Goal: Transaction & Acquisition: Purchase product/service

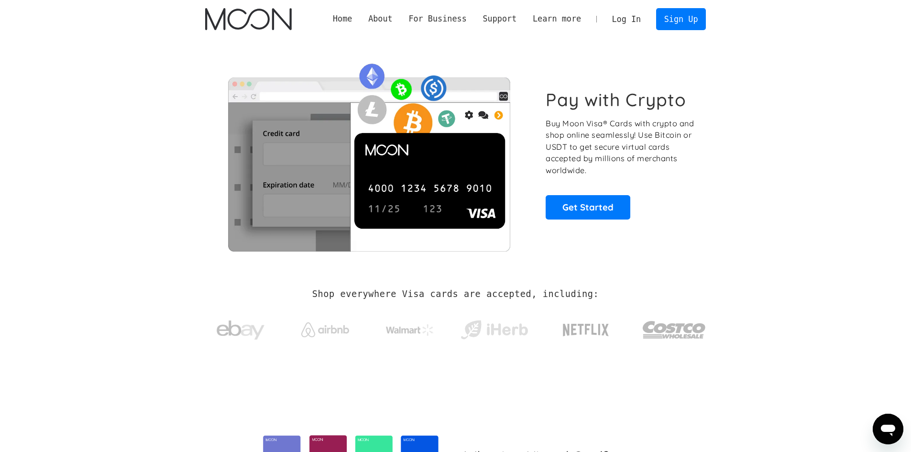
click at [643, 21] on link "Log In" at bounding box center [626, 19] width 45 height 21
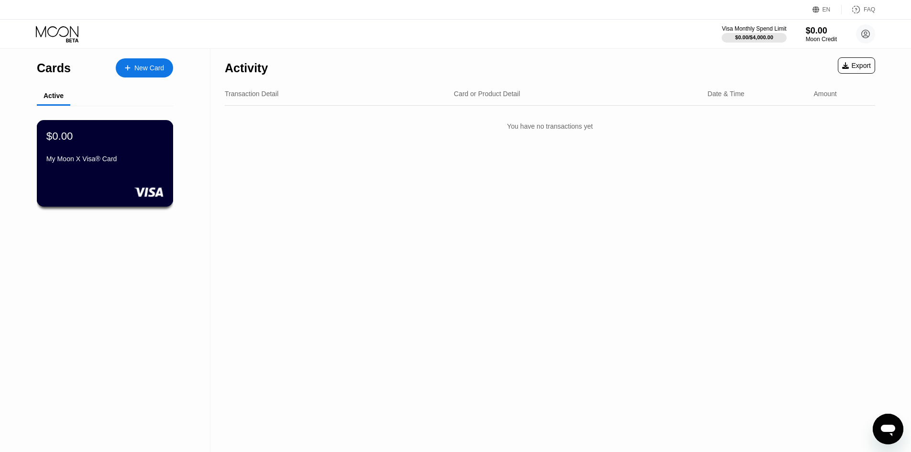
click at [135, 147] on div "$0.00 My Moon X Visa® Card" at bounding box center [104, 148] width 117 height 37
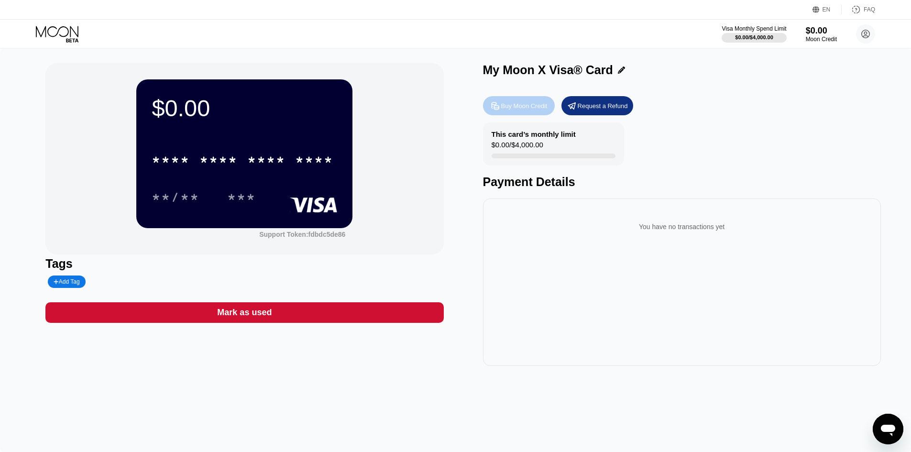
click at [516, 114] on div "Buy Moon Credit" at bounding box center [519, 105] width 72 height 19
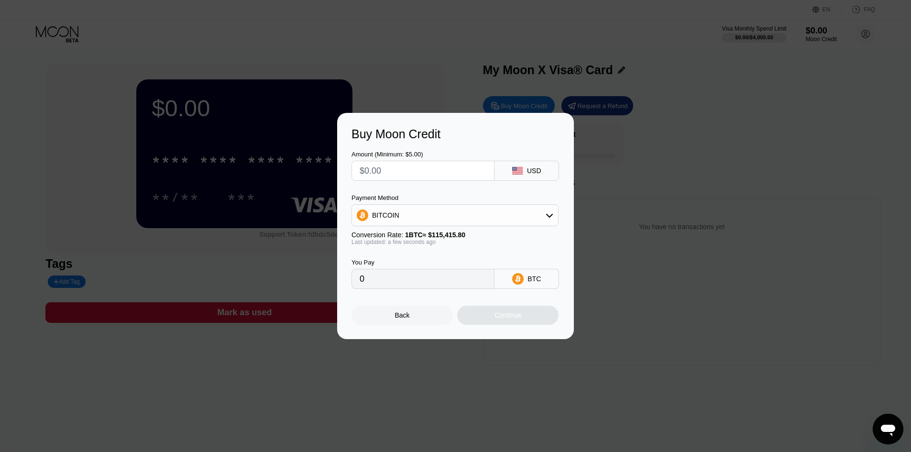
click at [529, 212] on div "BITCOIN" at bounding box center [455, 215] width 206 height 19
click at [438, 254] on div "USDT on TRON" at bounding box center [454, 262] width 201 height 19
type input "0.00"
click at [406, 167] on input "text" at bounding box center [423, 170] width 127 height 19
type input "$1"
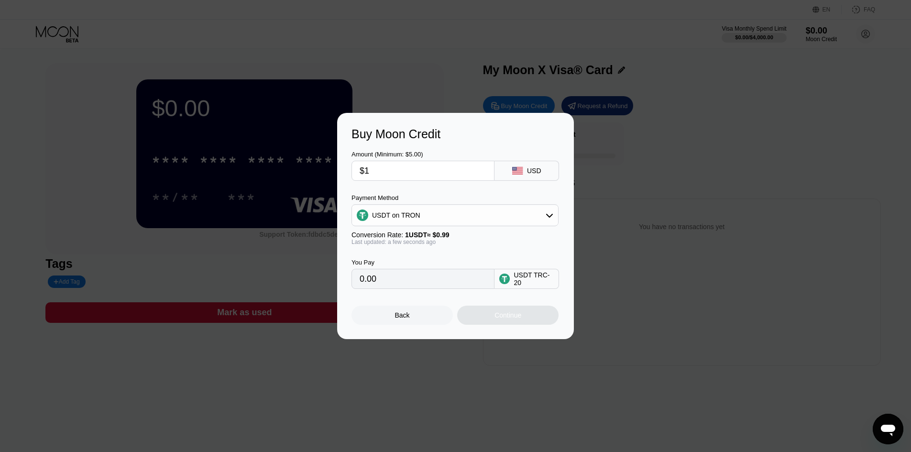
type input "1.01"
type input "$15"
type input "15.15"
type input "$15"
click at [493, 312] on div "Continue" at bounding box center [507, 315] width 101 height 19
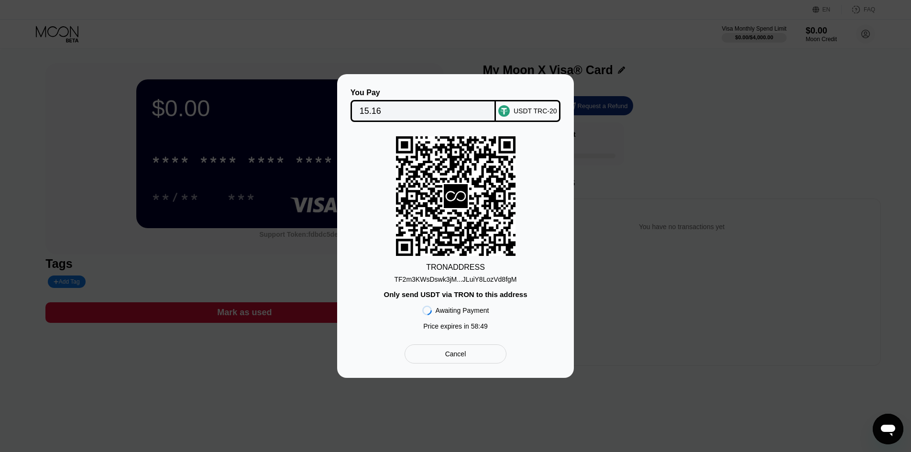
click at [487, 276] on div "TF2m3KWsDswk3jM...JLuiY8LozVd8fgM" at bounding box center [456, 279] width 122 height 8
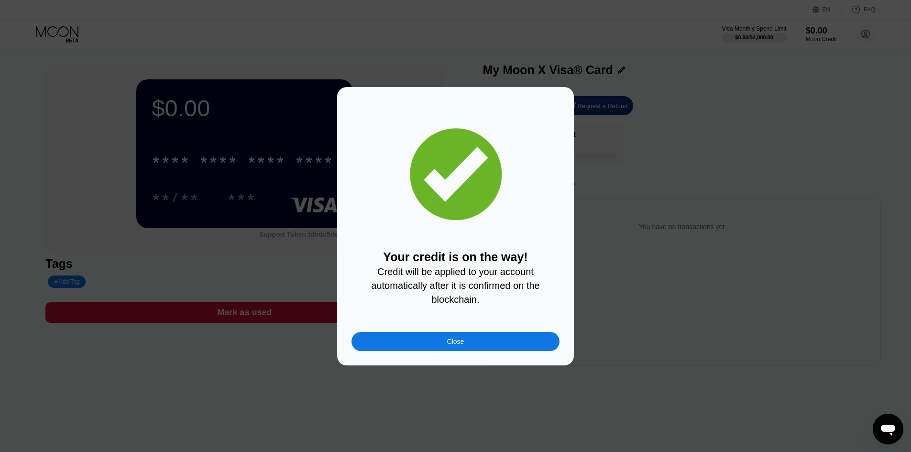
click at [470, 344] on div "Close" at bounding box center [455, 341] width 208 height 19
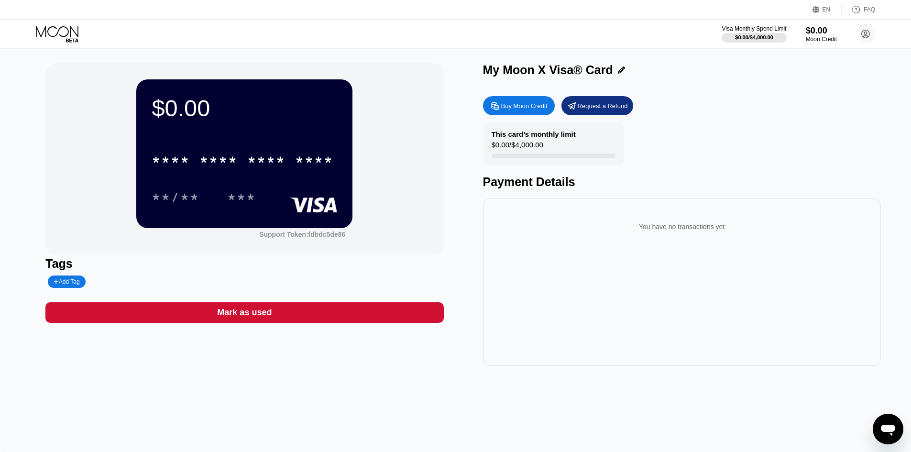
click at [304, 159] on div "****" at bounding box center [314, 160] width 38 height 15
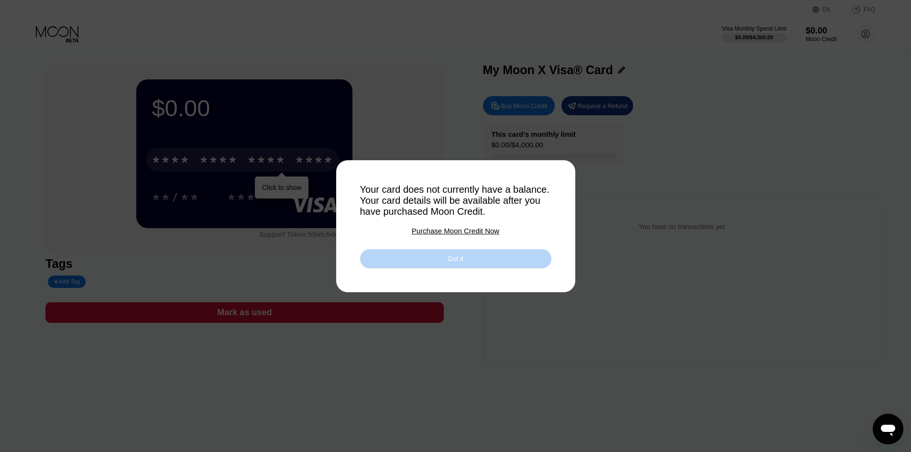
click at [486, 255] on div "Got it" at bounding box center [455, 258] width 191 height 19
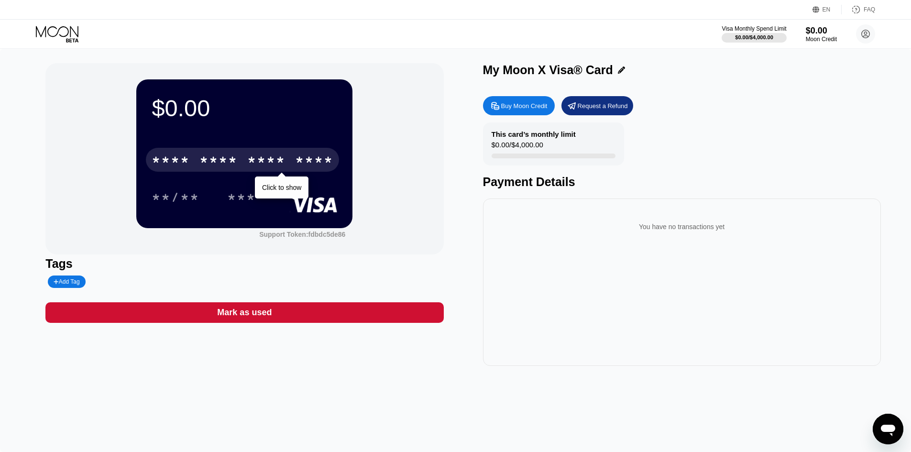
click at [252, 152] on div "* * * * * * * * * * * * ****" at bounding box center [242, 160] width 193 height 24
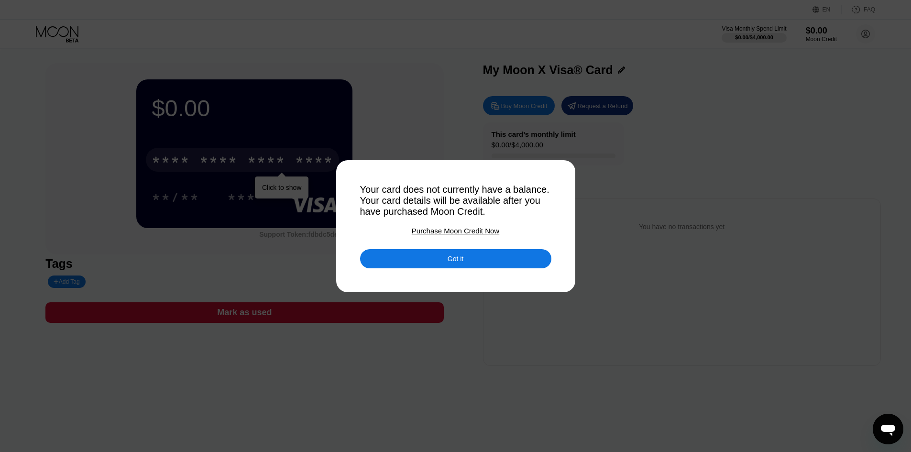
click at [442, 264] on div "Got it" at bounding box center [455, 258] width 191 height 19
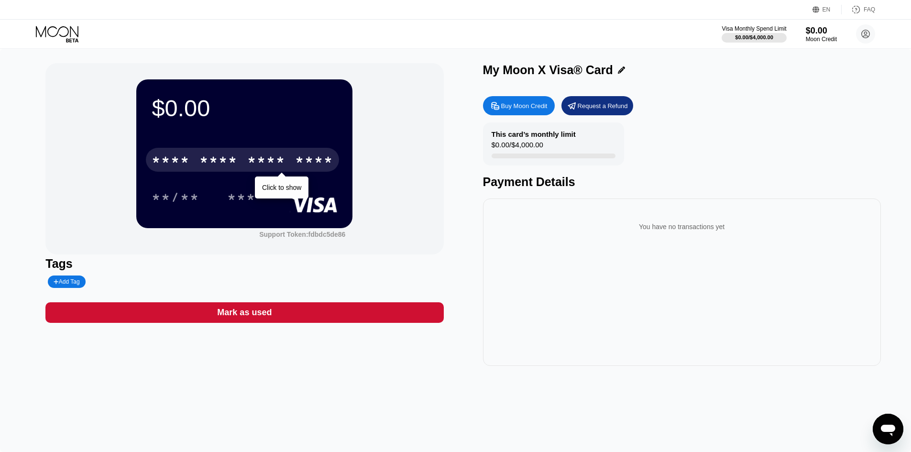
click at [384, 200] on div "$0.00 * * * * * * * * * * * * **** Click to show **/** *** Support Token: fdbdc…" at bounding box center [244, 158] width 398 height 191
click at [293, 161] on div "* * * * * * * * * * * * ****" at bounding box center [242, 160] width 193 height 24
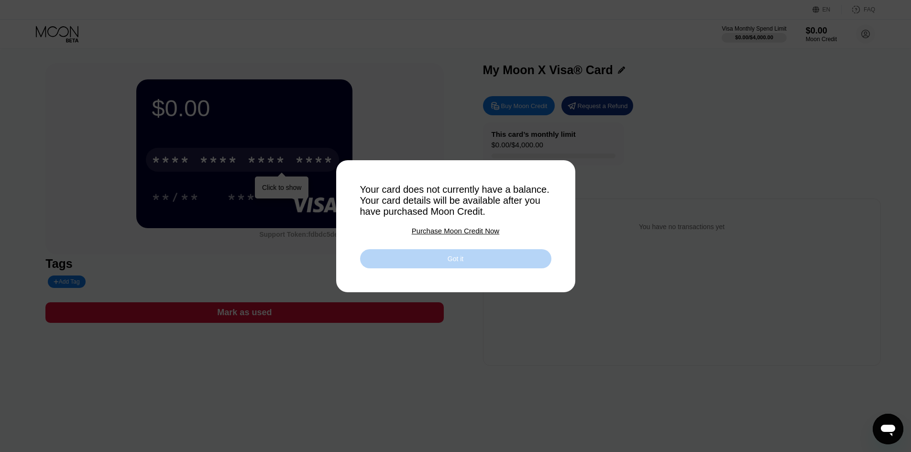
click at [446, 263] on div "Got it" at bounding box center [455, 258] width 191 height 19
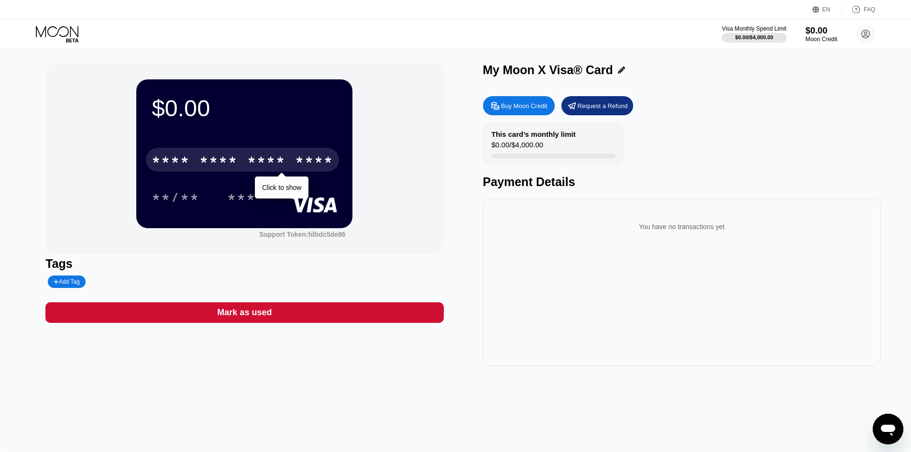
click at [824, 34] on div "$0.00" at bounding box center [821, 30] width 32 height 10
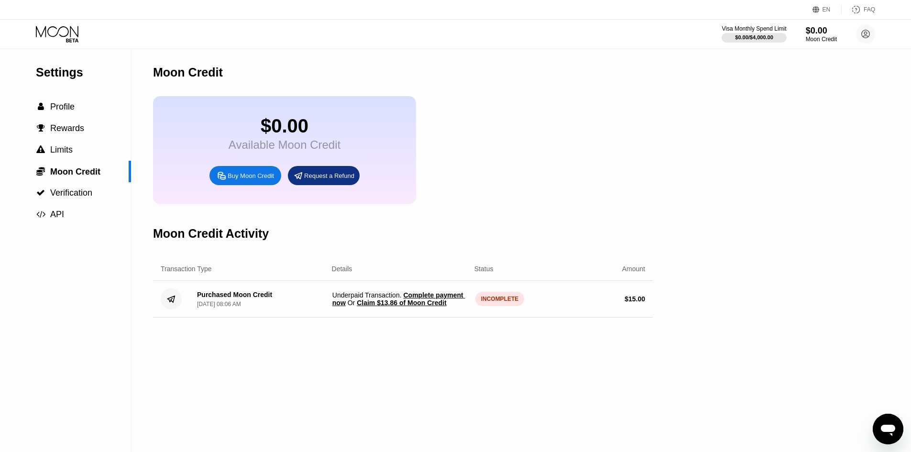
click at [411, 307] on span "Complete payment now" at bounding box center [398, 298] width 133 height 15
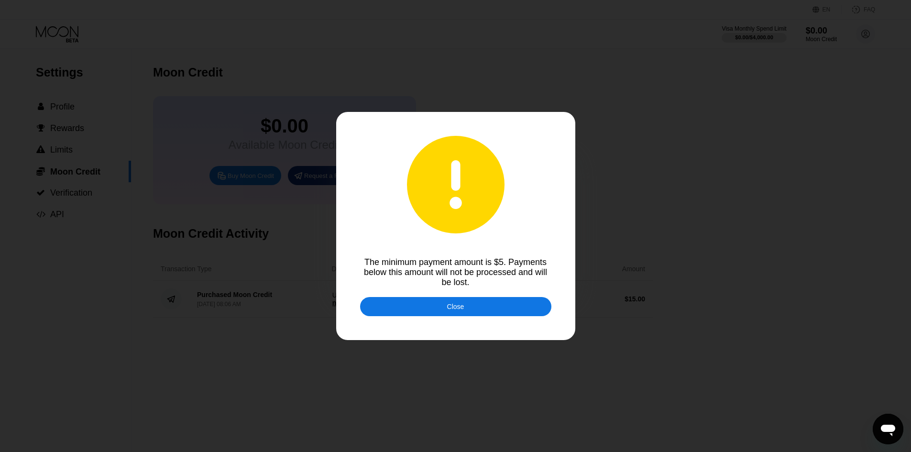
click at [411, 307] on div "Close" at bounding box center [455, 306] width 191 height 19
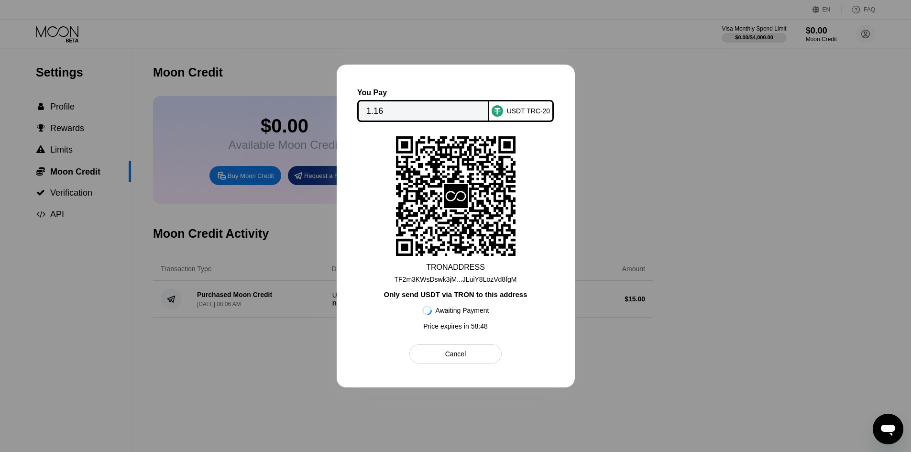
click at [436, 280] on div "TF2m3KWsDswk3jM...JLuiY8LozVd8fgM" at bounding box center [456, 279] width 122 height 8
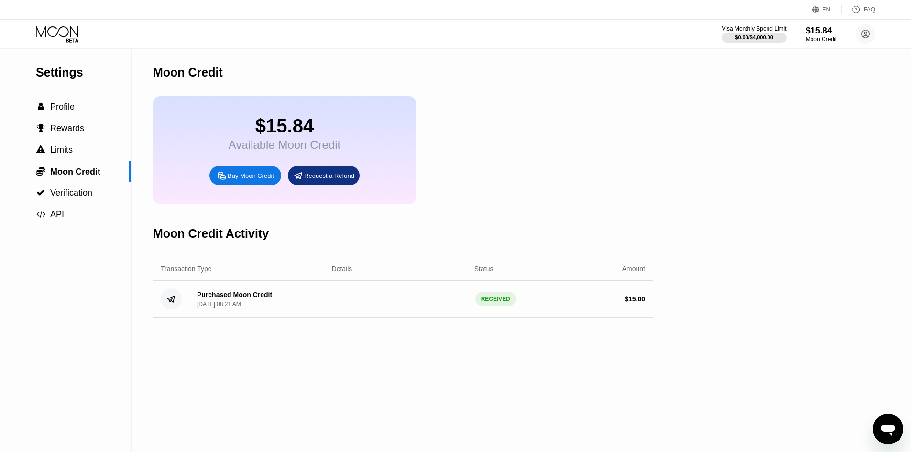
click at [732, 25] on div "Visa Monthly Spend Limit" at bounding box center [754, 28] width 65 height 7
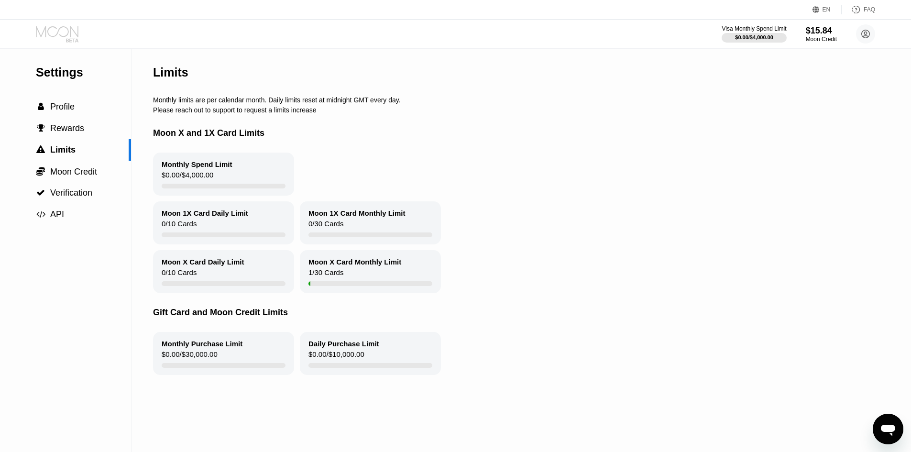
click at [66, 34] on icon at bounding box center [58, 34] width 44 height 17
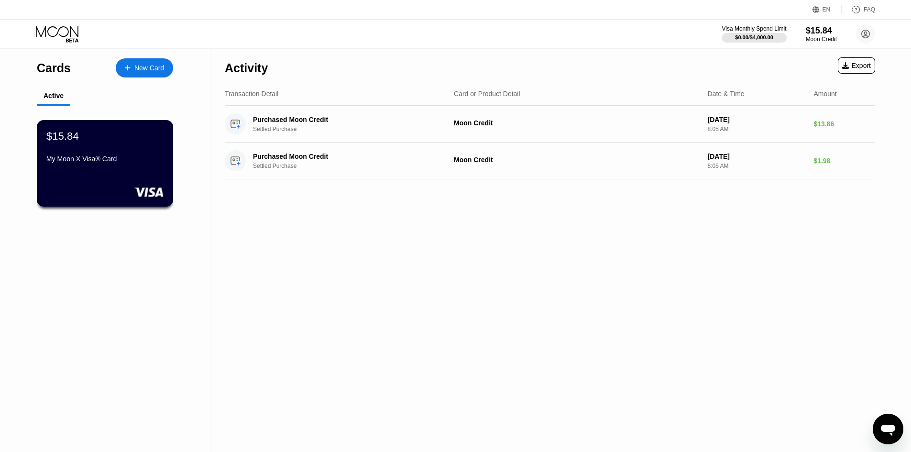
click at [145, 162] on div "My Moon X Visa® Card" at bounding box center [104, 159] width 117 height 8
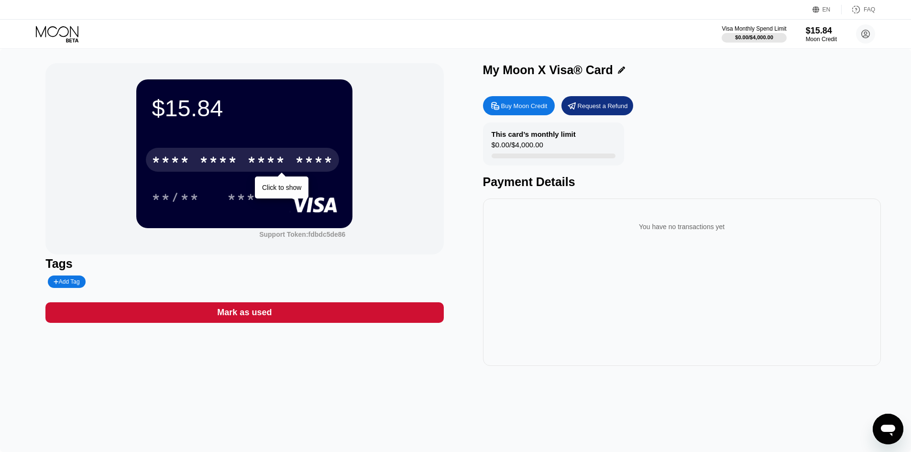
click at [304, 156] on div "****" at bounding box center [314, 160] width 38 height 15
click at [310, 166] on div "7882" at bounding box center [314, 160] width 38 height 15
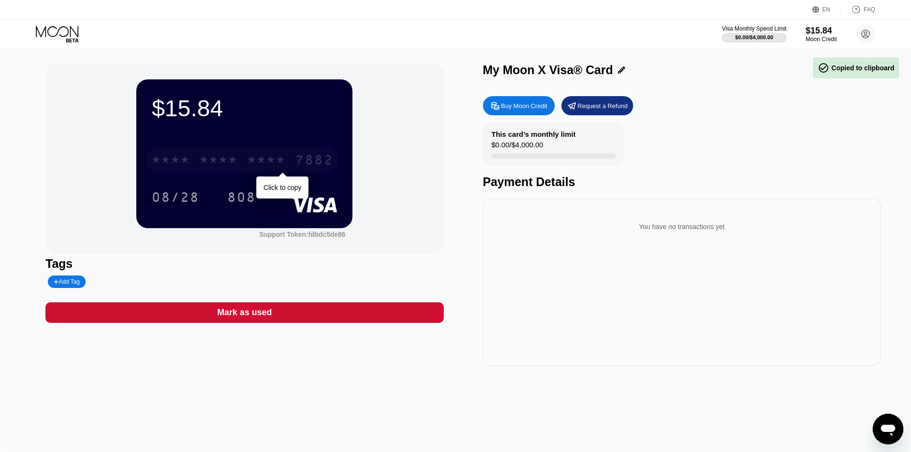
click at [310, 166] on div "7882" at bounding box center [314, 160] width 38 height 15
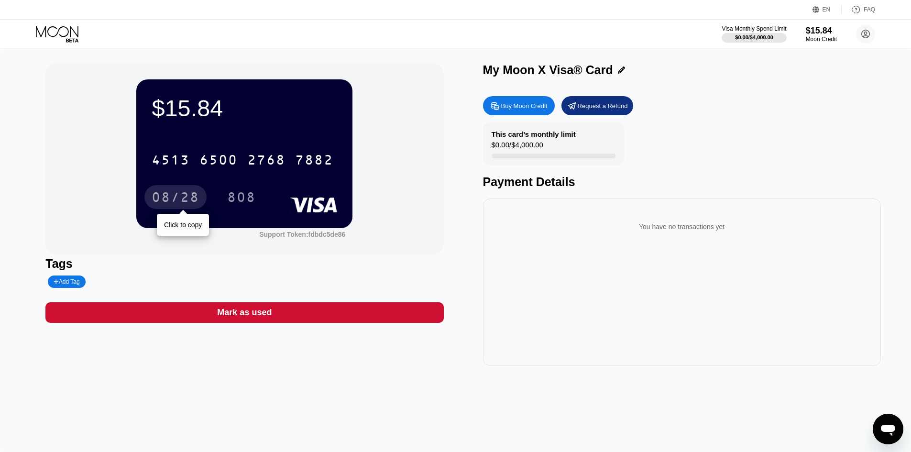
click at [179, 198] on div "08/28" at bounding box center [176, 198] width 48 height 15
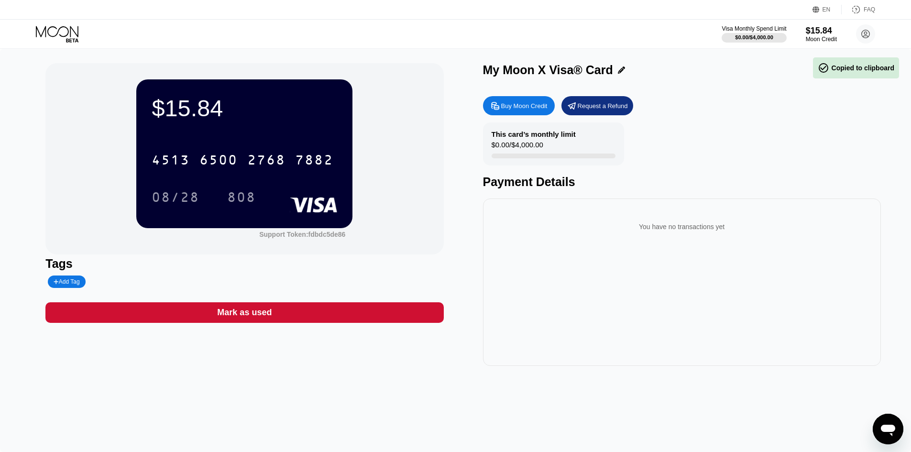
click at [242, 197] on div "808" at bounding box center [241, 198] width 29 height 15
